Goal: Task Accomplishment & Management: Manage account settings

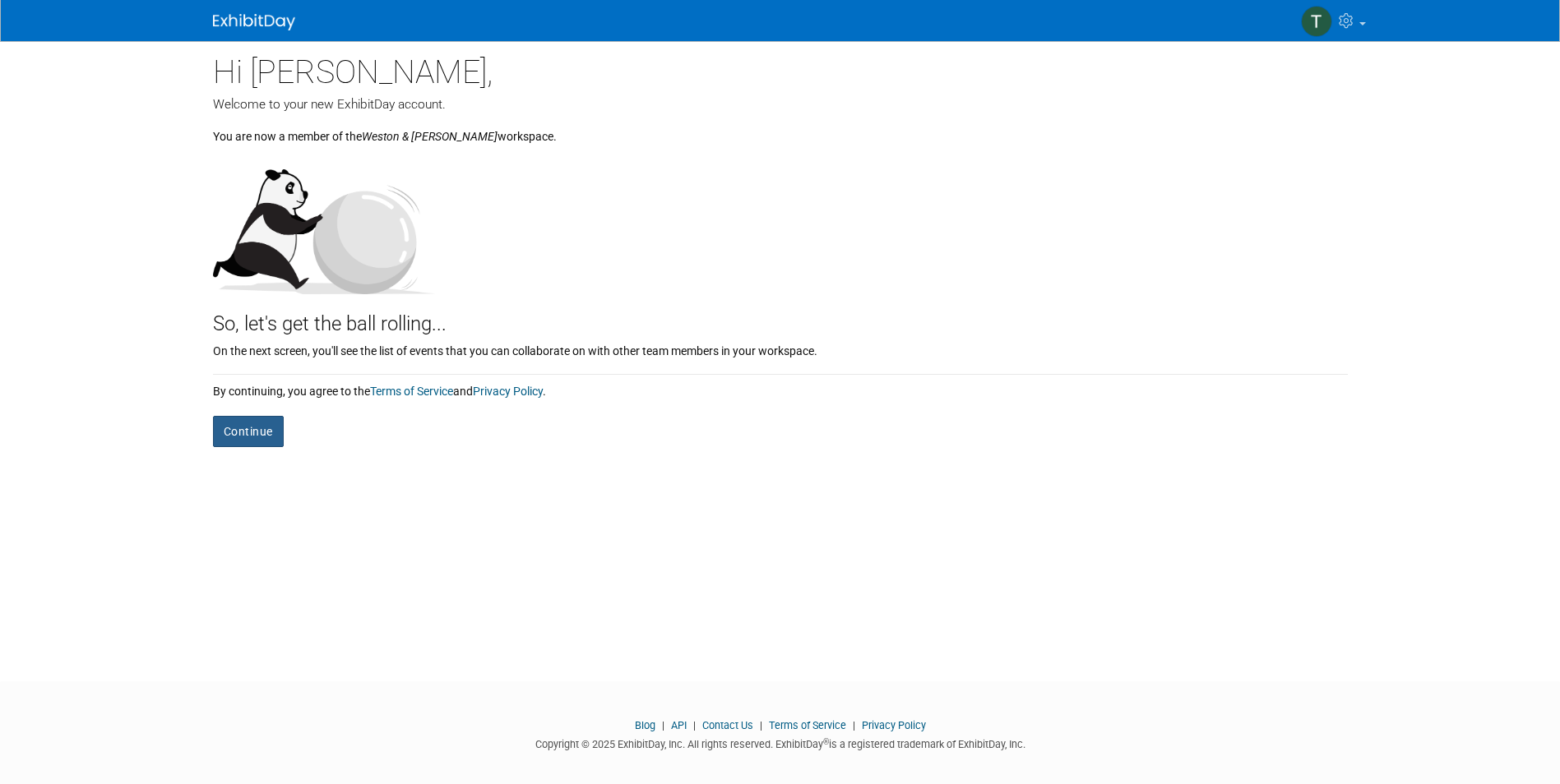
click at [254, 426] on button "Continue" at bounding box center [249, 432] width 71 height 32
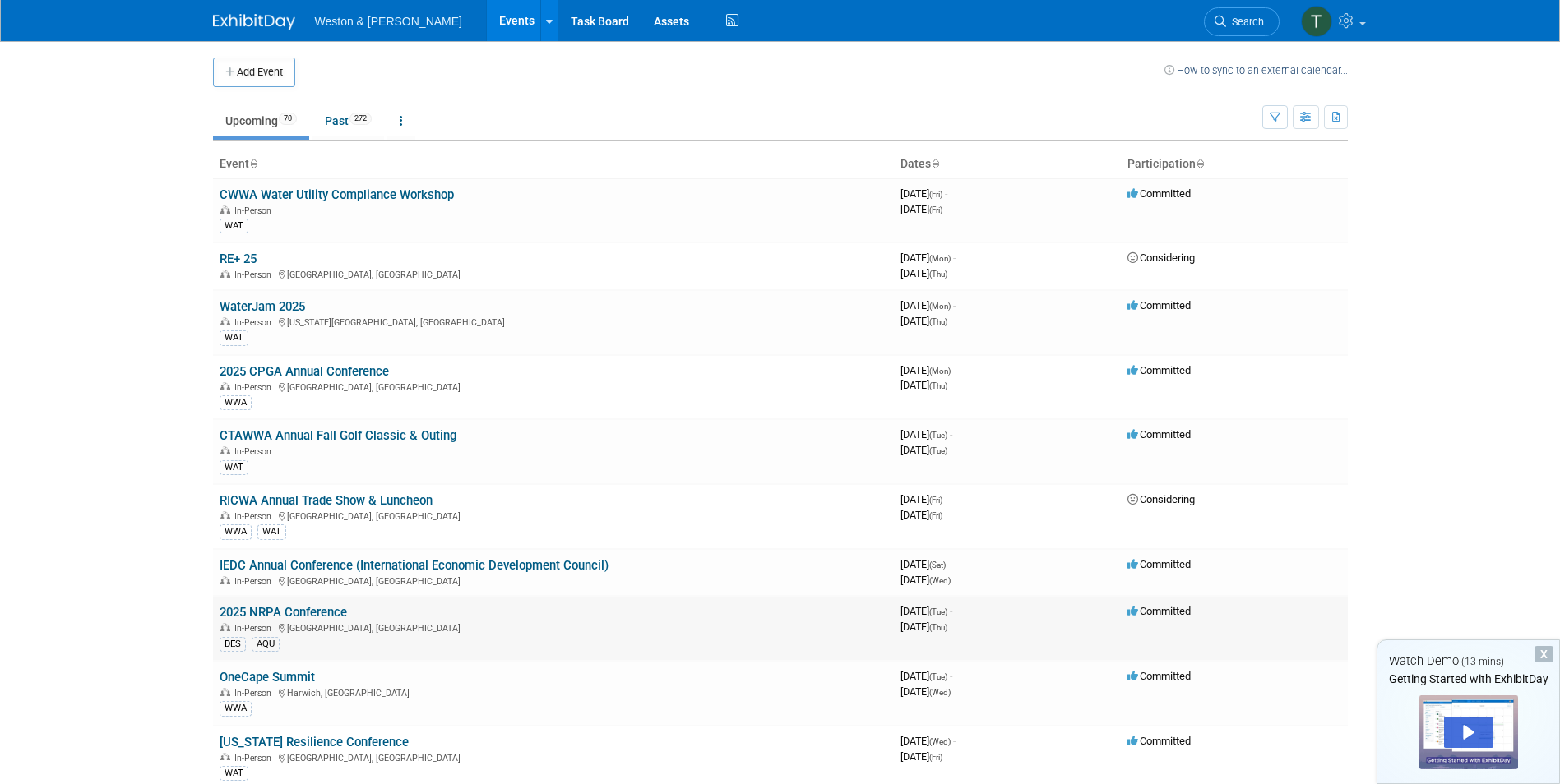
click at [273, 606] on link "2025 NRPA Conference" at bounding box center [282, 611] width 127 height 15
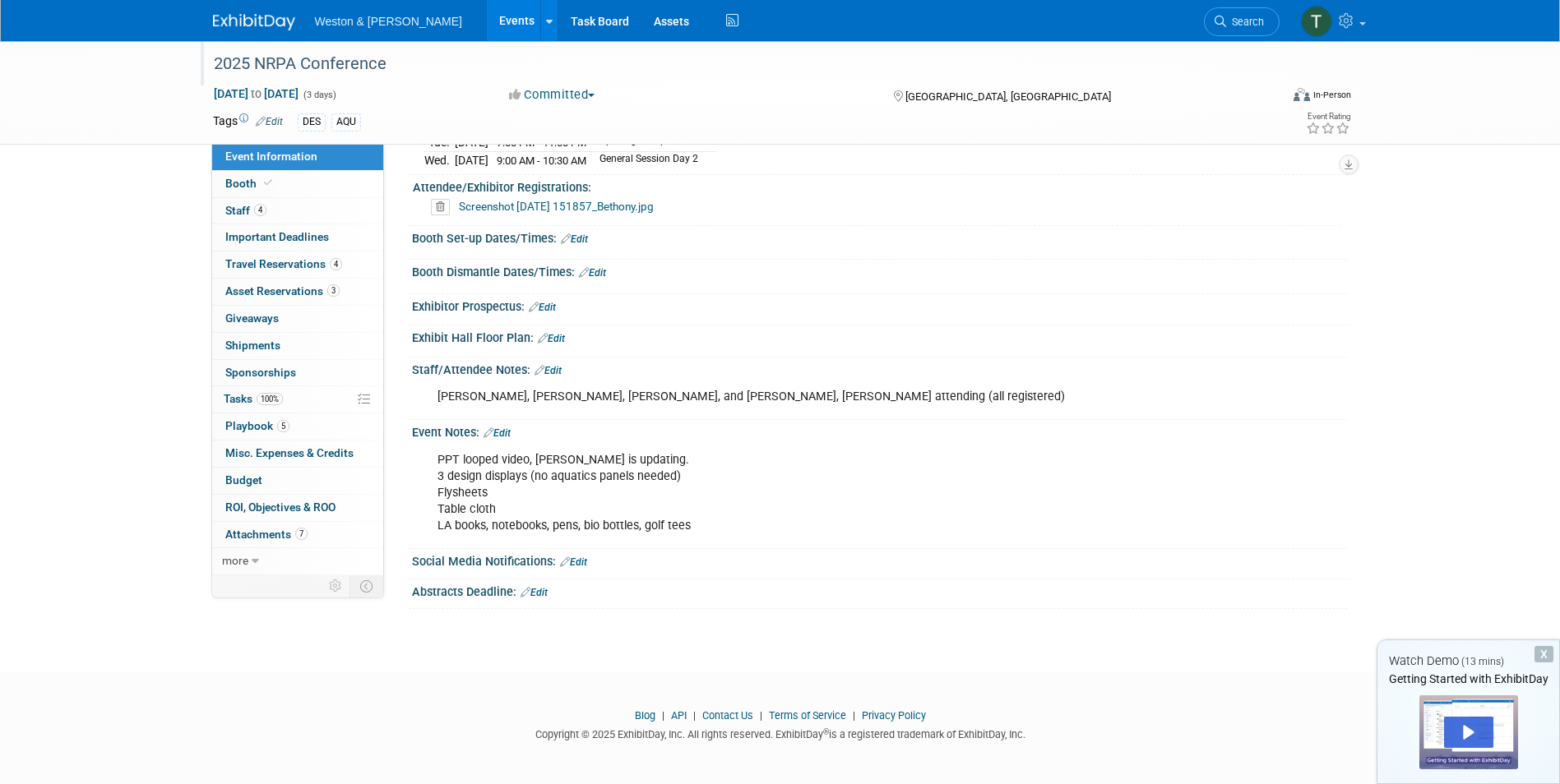
scroll to position [268, 0]
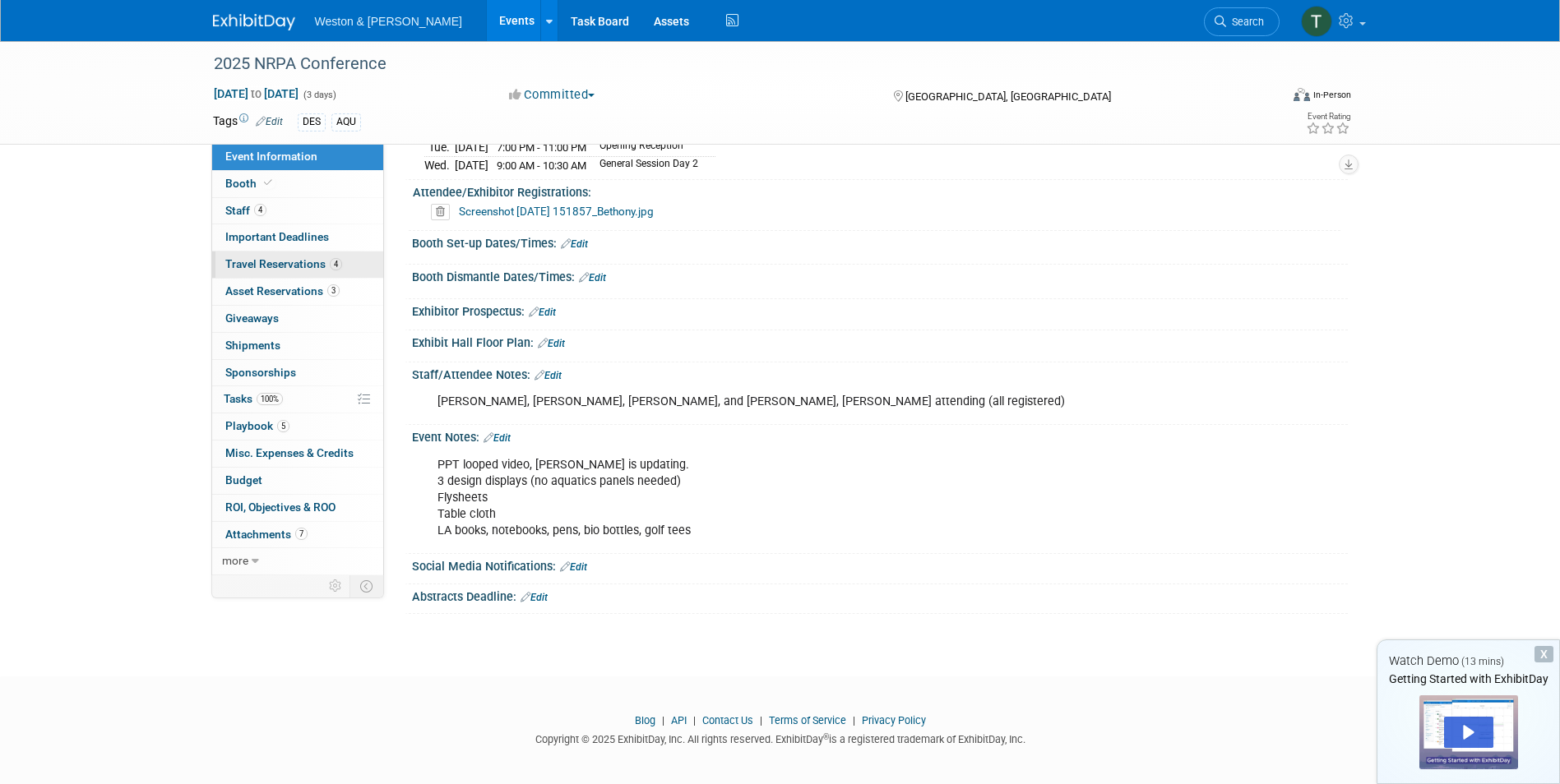
click at [247, 260] on span "Travel Reservations 4" at bounding box center [283, 263] width 116 height 13
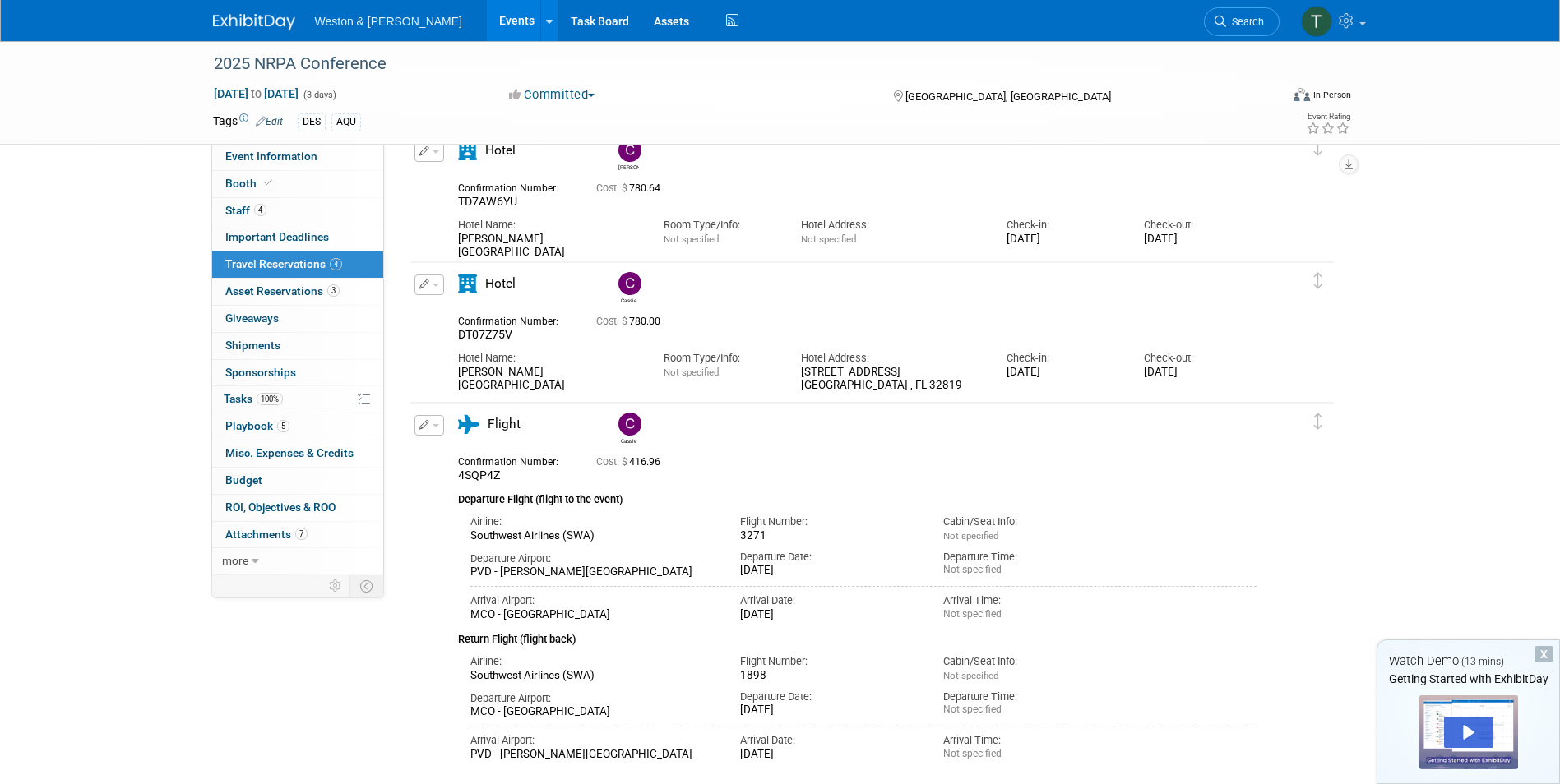
scroll to position [411, 0]
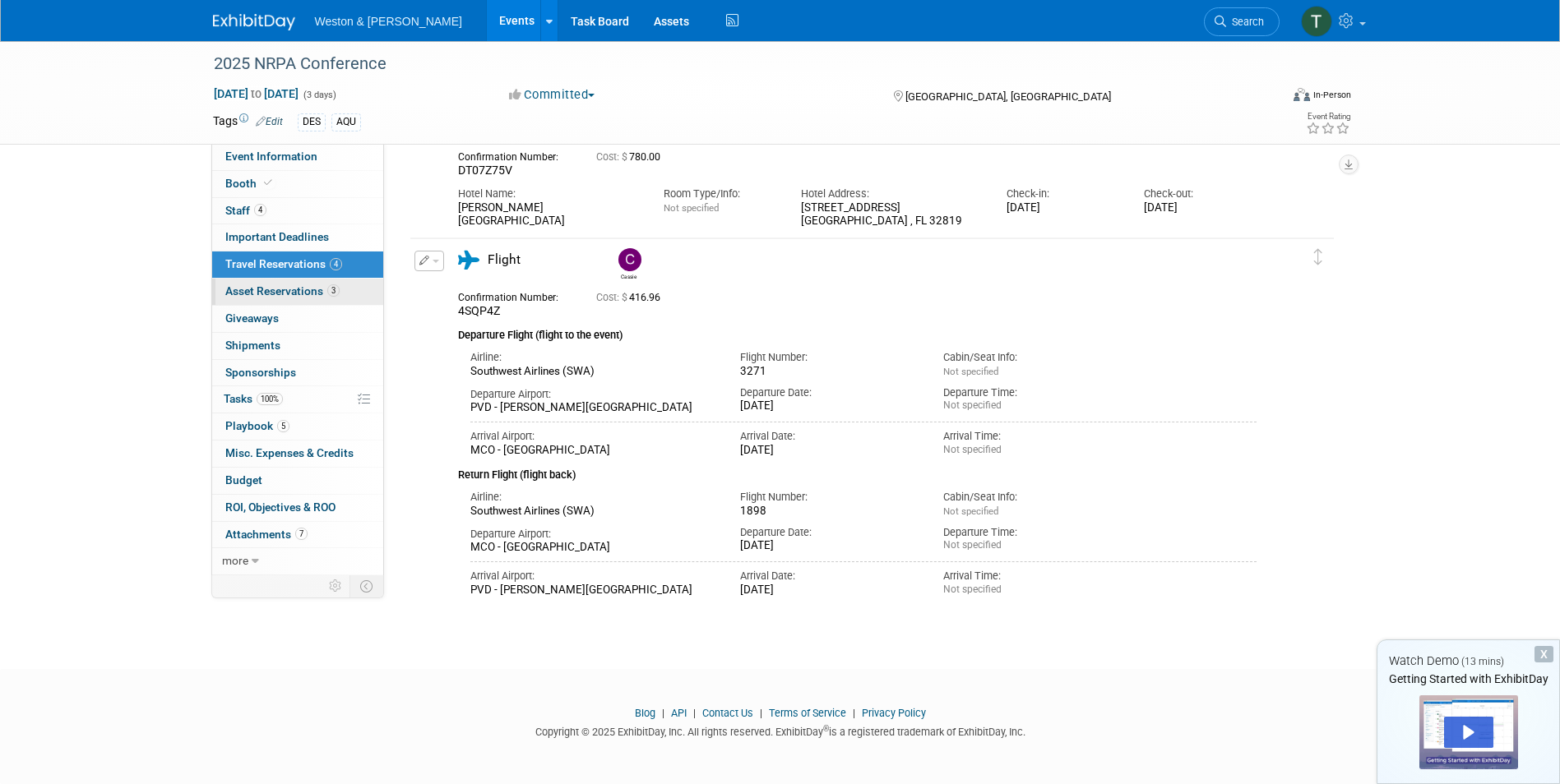
click at [283, 294] on span "Asset Reservations 3" at bounding box center [282, 290] width 114 height 13
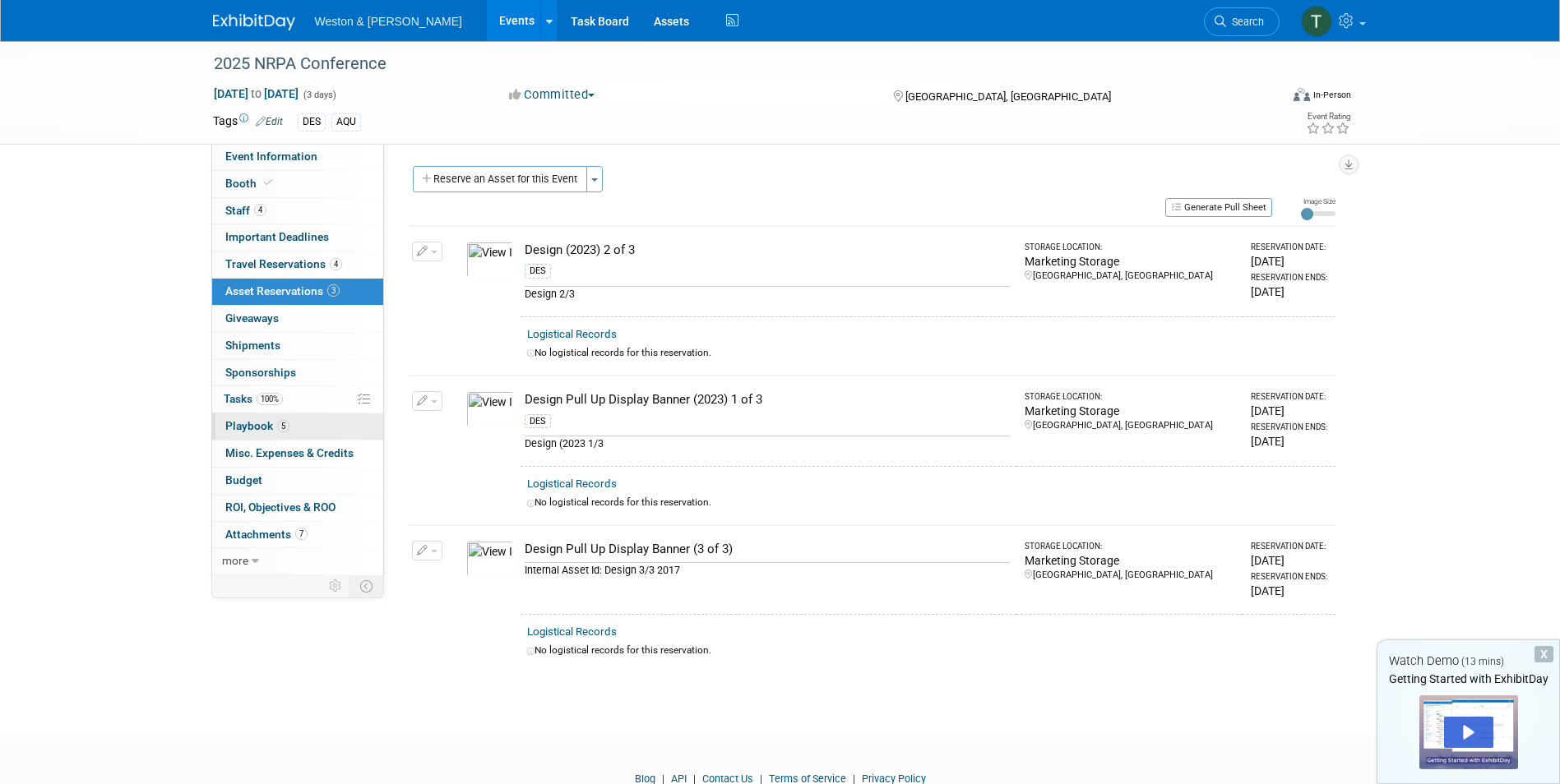
click at [243, 428] on span "Playbook 5" at bounding box center [257, 425] width 64 height 13
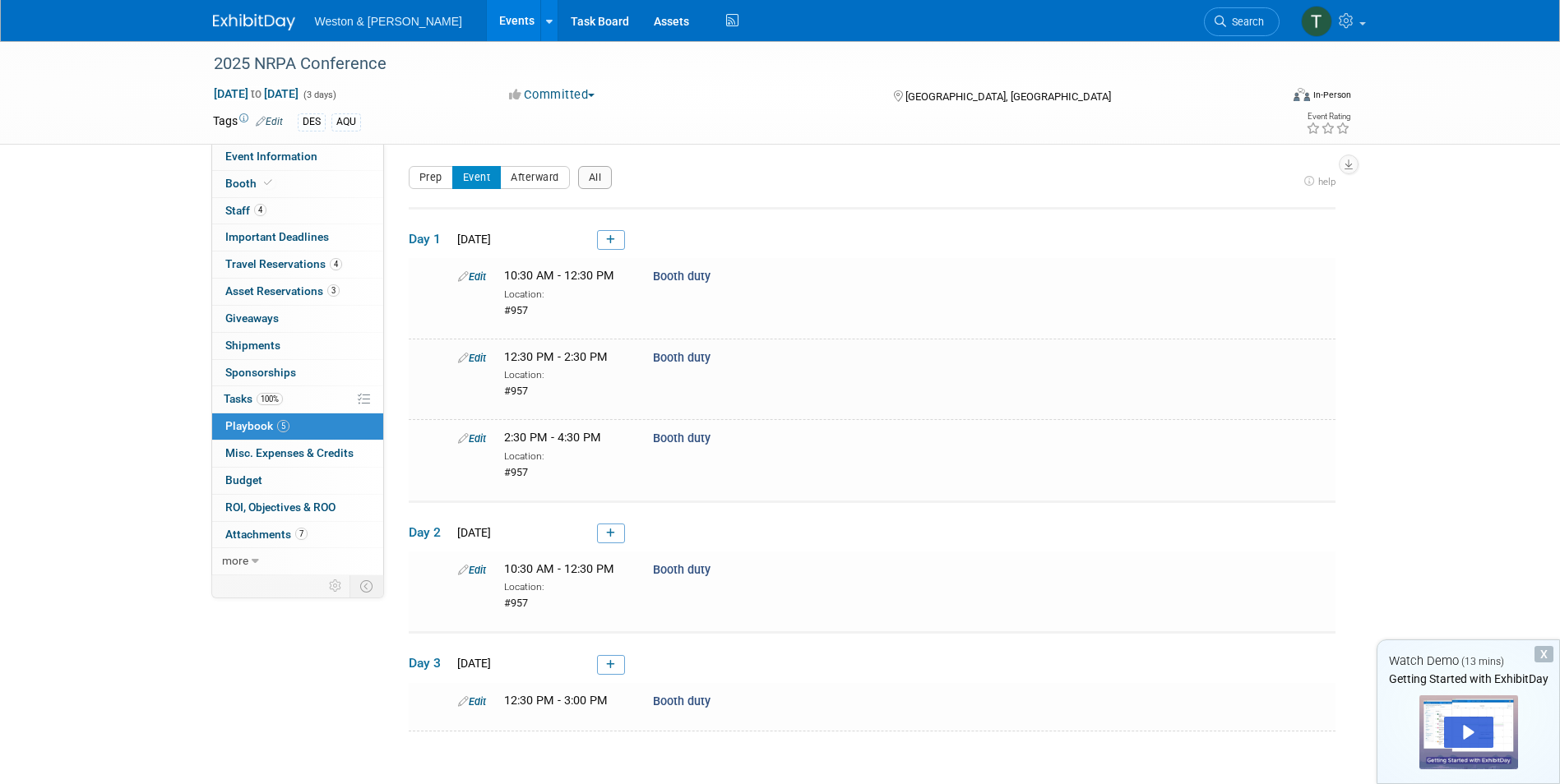
click at [594, 94] on span "button" at bounding box center [591, 95] width 7 height 3
click at [644, 87] on div "Committed Committed Considering Not Going" at bounding box center [685, 95] width 363 height 18
click at [254, 682] on div "Event Information Event Info Booth Booth 4 Staff 4 Staff Important Deadlines Im…" at bounding box center [780, 388] width 1159 height 692
